Goal: Ask a question: Seek information or help from site administrators or community

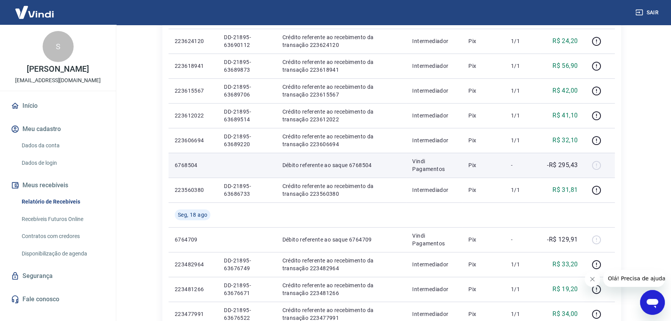
scroll to position [458, 0]
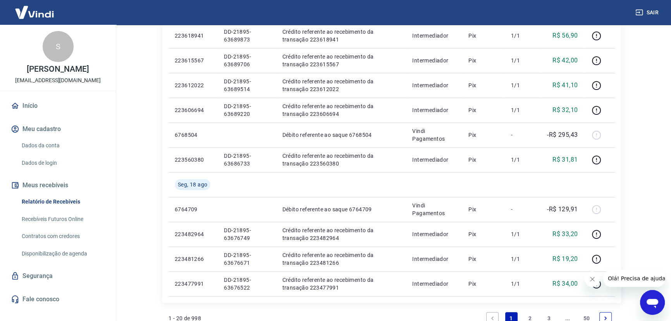
click at [653, 301] on icon "Abrir janela de mensagens" at bounding box center [653, 303] width 12 height 9
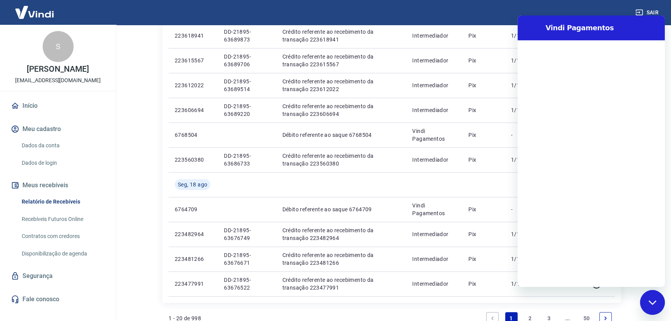
scroll to position [0, 0]
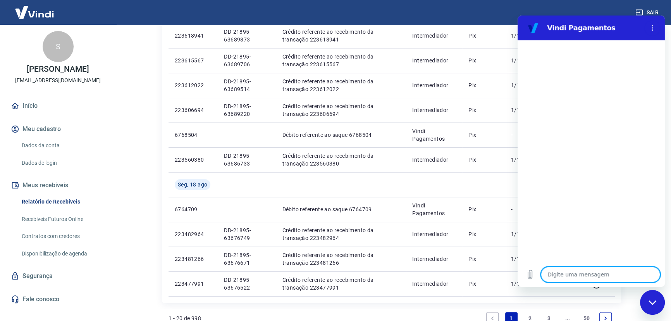
type textarea "b"
type textarea "x"
type textarea "bo"
type textarea "x"
type textarea "bom"
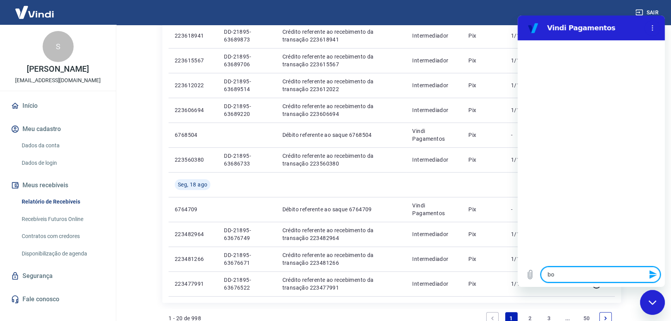
type textarea "x"
type textarea "bom"
type textarea "x"
type textarea "bom d"
type textarea "x"
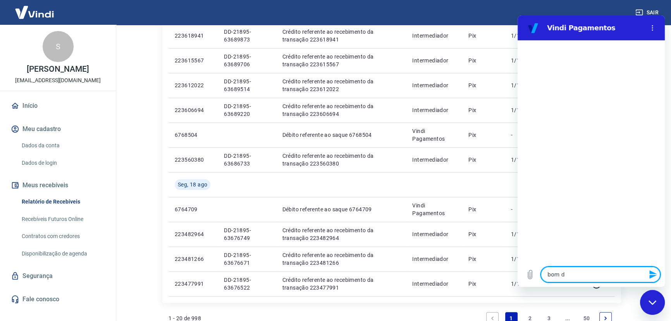
type textarea "bom di"
type textarea "x"
type textarea "bom dia"
type textarea "x"
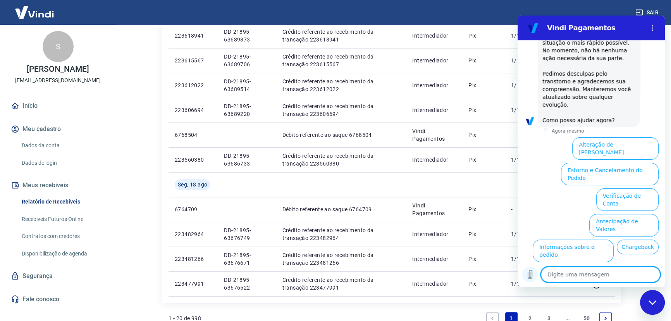
scroll to position [188, 0]
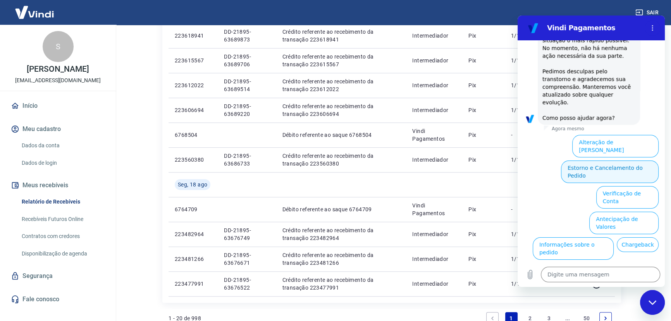
click at [618, 160] on button "Estorno e Cancelamento do Pedido" at bounding box center [610, 171] width 98 height 22
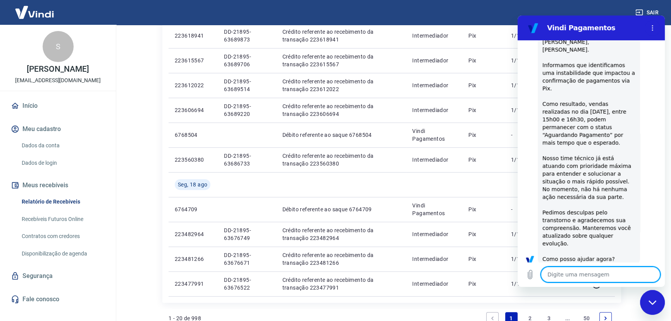
type textarea "x"
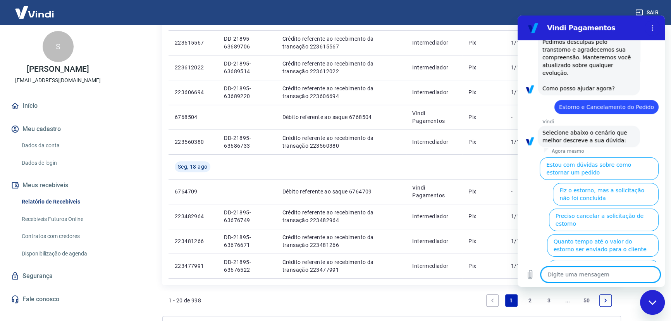
scroll to position [493, 0]
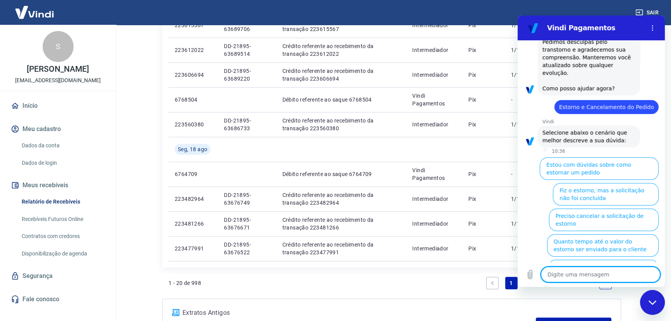
type textarea "o"
type textarea "x"
type textarea "ou"
type textarea "x"
type textarea "out"
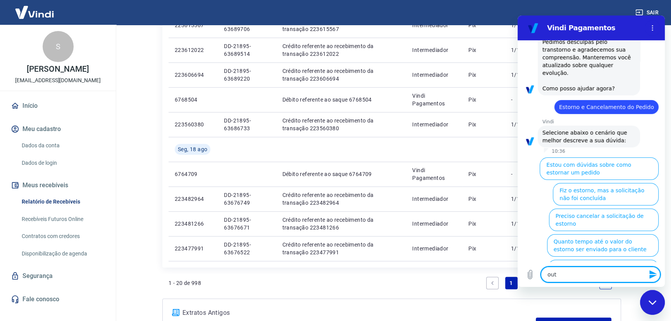
type textarea "x"
type textarea "outr"
type textarea "x"
type textarea "outrr"
type textarea "x"
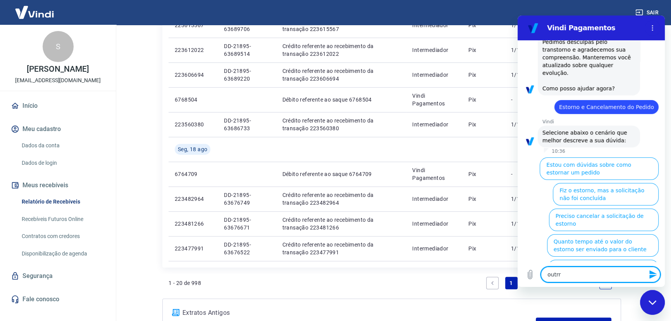
type textarea "outrro"
type textarea "x"
type textarea "outrro"
type textarea "x"
type textarea "outrro c"
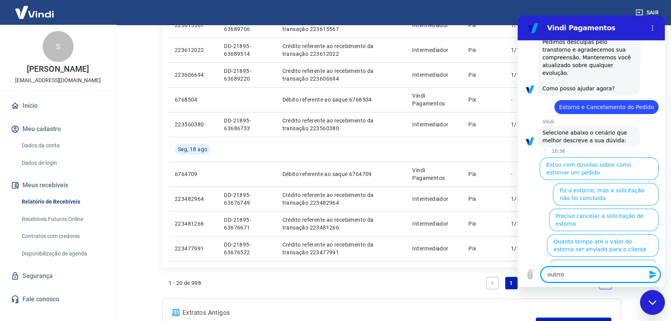
type textarea "x"
type textarea "outrro ca"
type textarea "x"
type textarea "outrro cas"
type textarea "x"
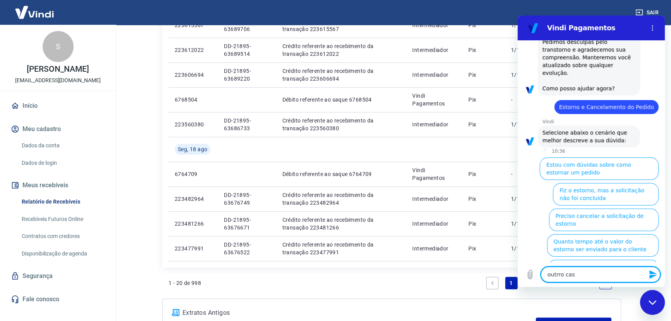
type textarea "outrro caso"
type textarea "x"
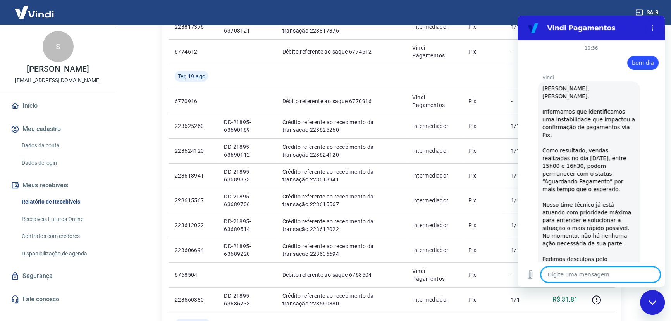
scroll to position [317, 0]
drag, startPoint x: 654, startPoint y: 303, endPoint x: 1307, endPoint y: 588, distance: 712.6
click at [654, 303] on icon "Fechar janela de mensagens" at bounding box center [653, 302] width 8 height 4
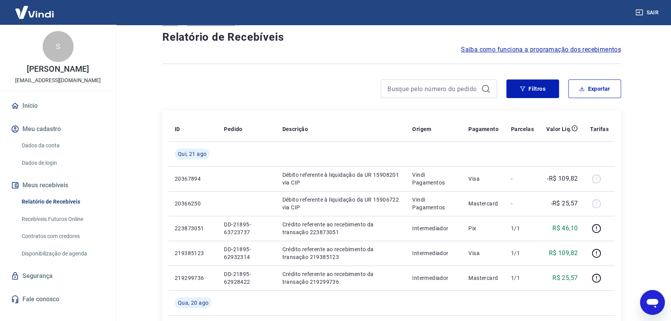
scroll to position [0, 0]
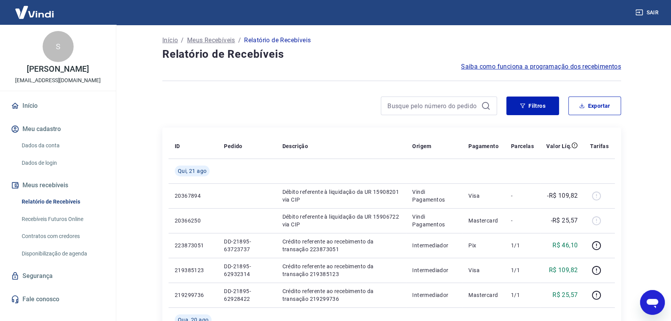
type textarea "x"
